Goal: Navigation & Orientation: Find specific page/section

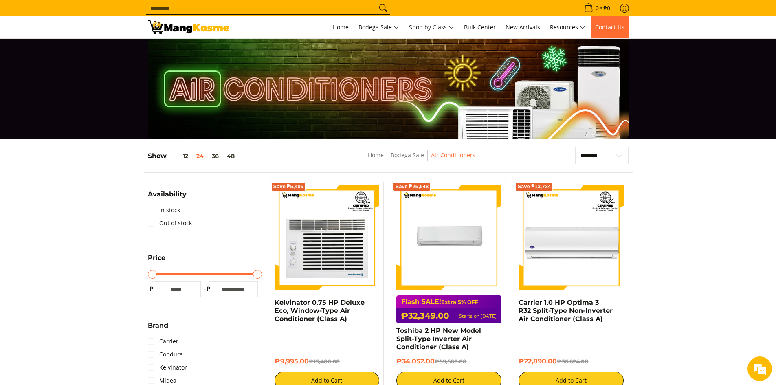
click at [610, 28] on span "Contact Us" at bounding box center [610, 27] width 29 height 8
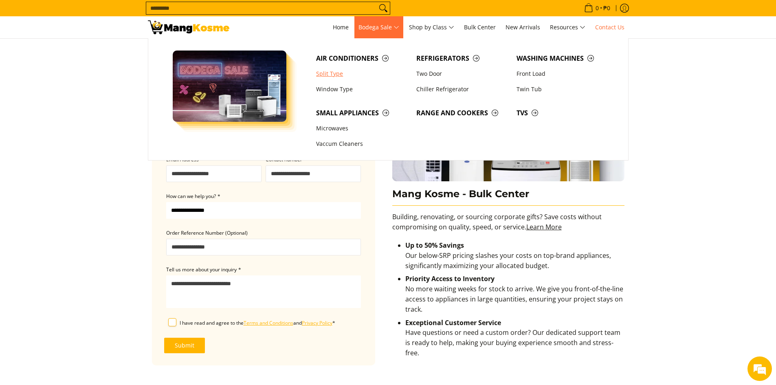
click at [329, 74] on link "Split Type" at bounding box center [362, 73] width 100 height 15
click at [439, 90] on link "Chiller Refrigerator" at bounding box center [462, 89] width 100 height 15
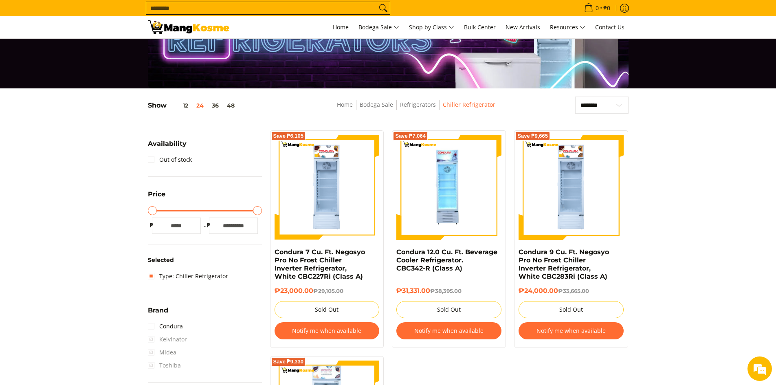
scroll to position [44, 0]
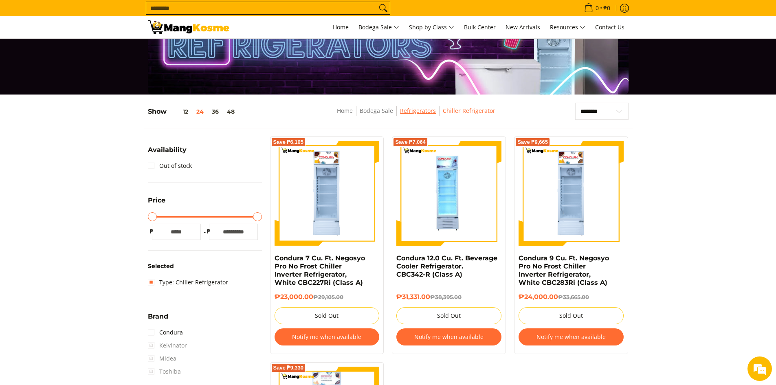
click at [419, 110] on link "Refrigerators" at bounding box center [418, 111] width 36 height 8
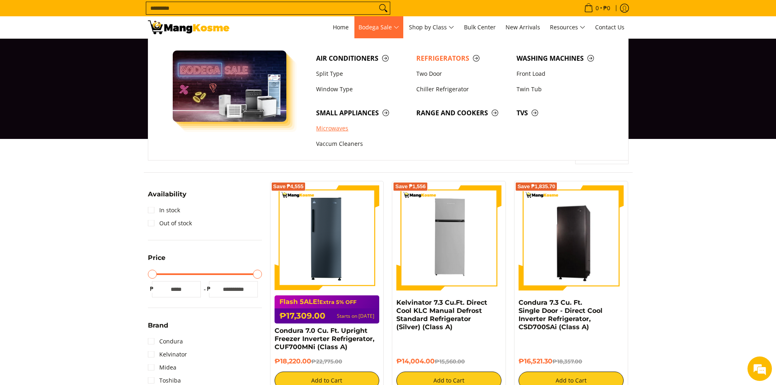
click at [340, 128] on link "Microwaves" at bounding box center [362, 128] width 100 height 15
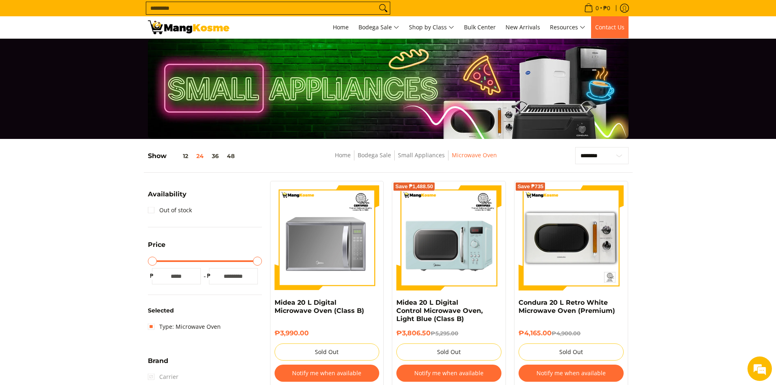
click at [599, 26] on span "Contact Us" at bounding box center [610, 27] width 29 height 8
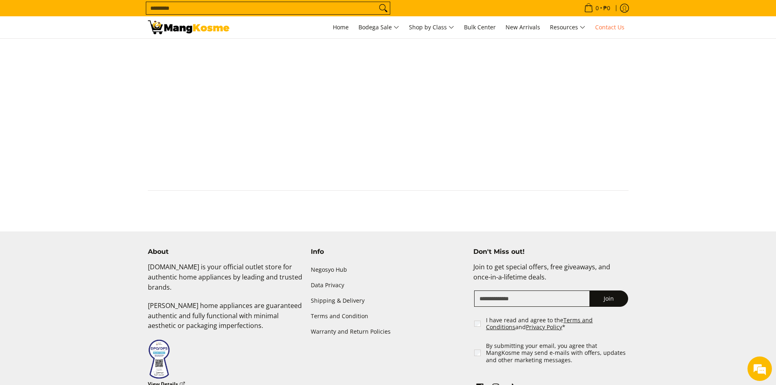
scroll to position [405, 0]
